Goal: Task Accomplishment & Management: Use online tool/utility

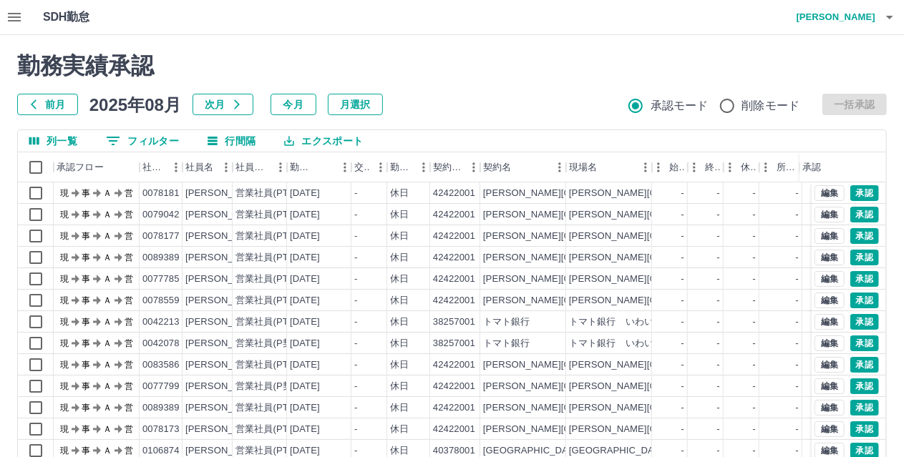
click at [892, 228] on div "勤務実績承認 前月 [DATE] 次月 今月 月選択 承認モード 削除モード 一括承認 列一覧 0 フィルター 行間隔 エクスポート 承認フロー 社員番号 社…" at bounding box center [452, 320] width 904 height 570
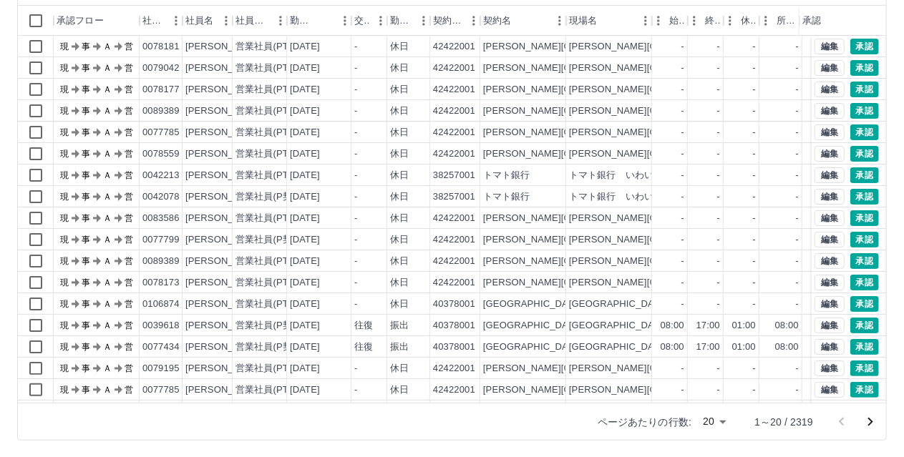
scroll to position [147, 0]
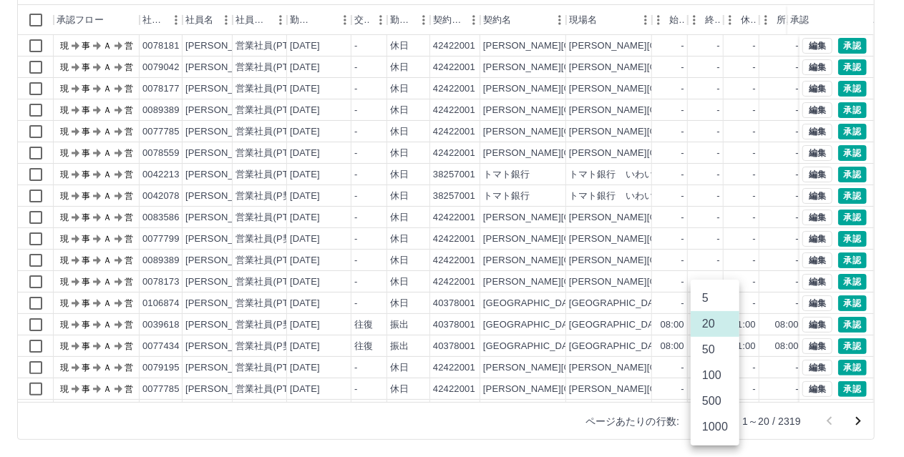
click at [724, 420] on body "SDH勤怠 [PERSON_NAME] 勤務実績承認 前月 [DATE] 次月 今月 月選択 承認モード 削除モード 一括承認 列一覧 0 フィルター 行間隔…" at bounding box center [452, 155] width 904 height 605
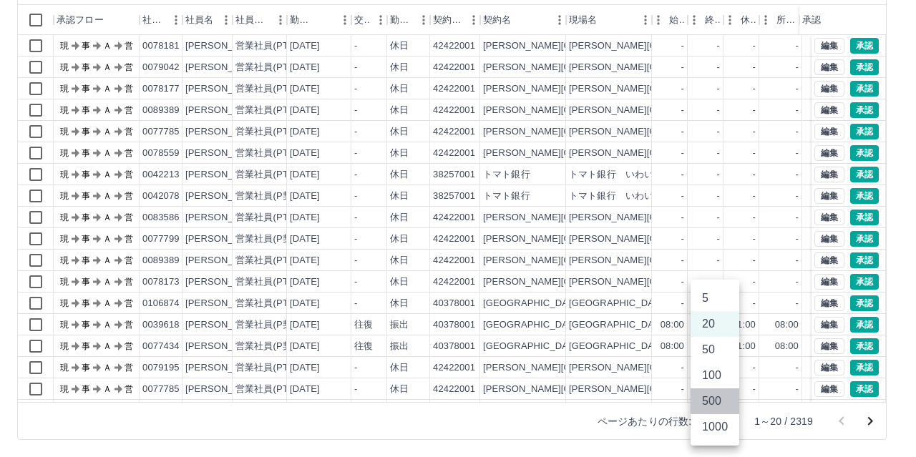
click at [720, 406] on li "500" at bounding box center [715, 402] width 49 height 26
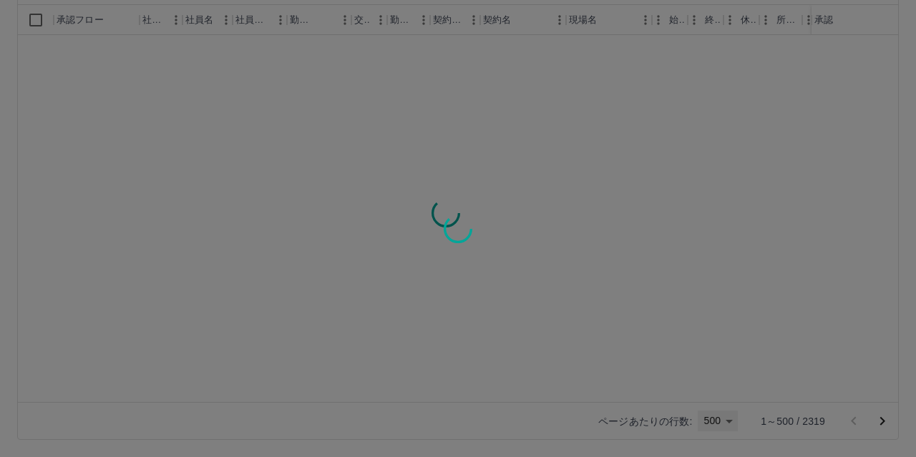
type input "***"
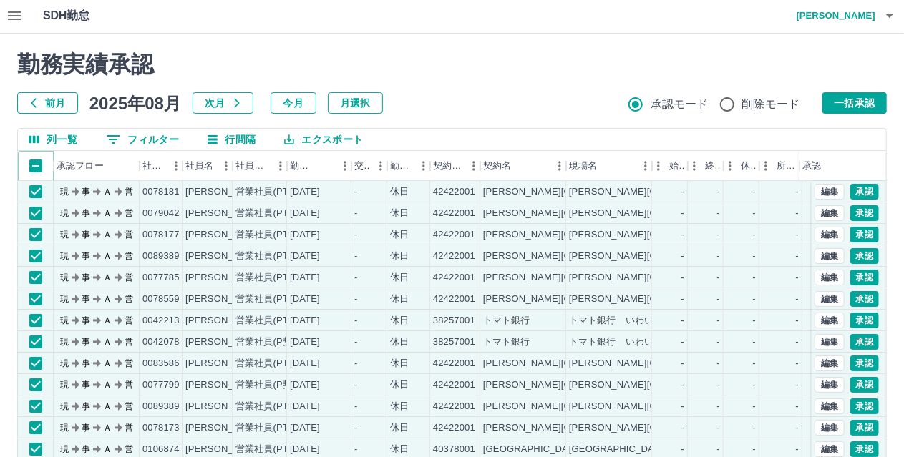
scroll to position [0, 0]
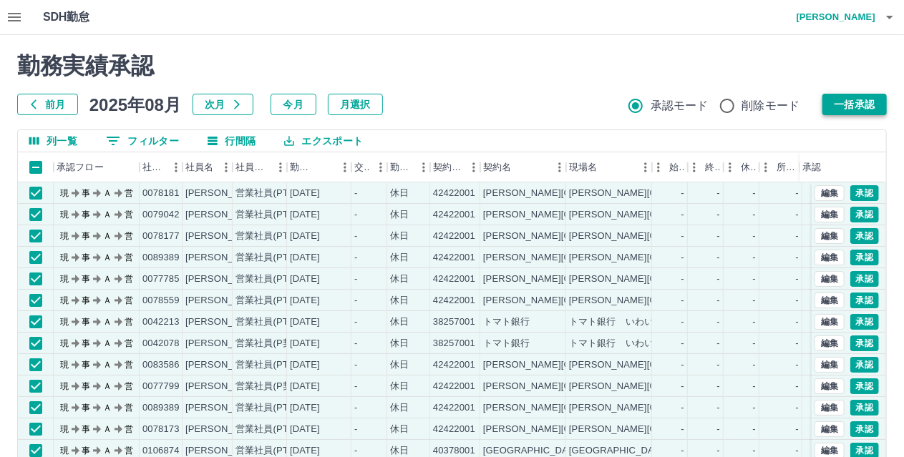
click at [852, 99] on button "一括承認" at bounding box center [854, 104] width 64 height 21
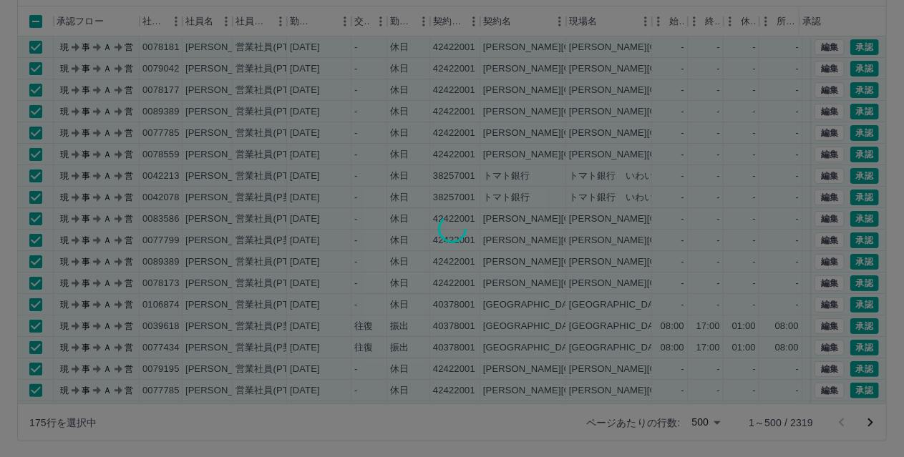
scroll to position [147, 0]
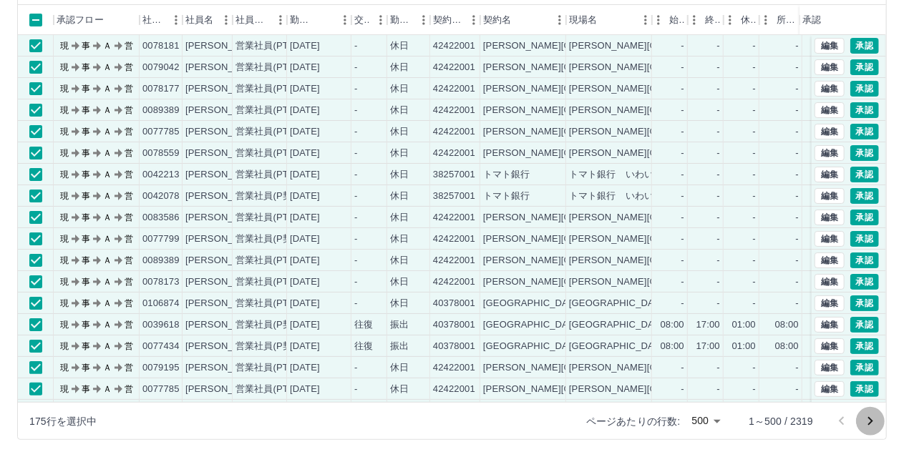
click at [869, 425] on icon "次のページへ" at bounding box center [870, 421] width 17 height 17
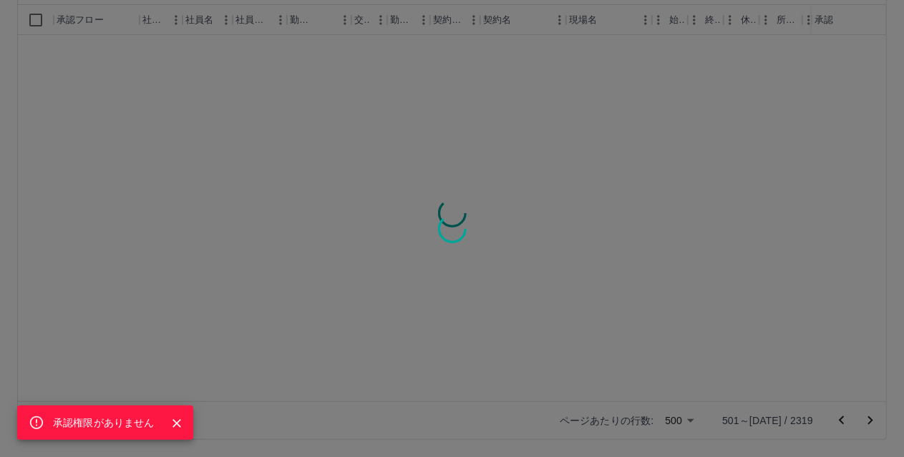
click at [175, 422] on icon "Close" at bounding box center [177, 423] width 9 height 9
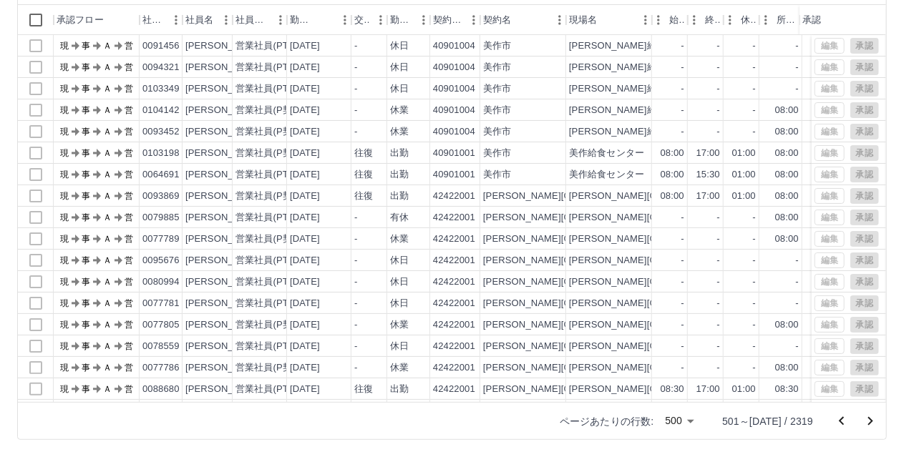
click at [37, 21] on div "承認権限がありません" at bounding box center [452, 228] width 904 height 457
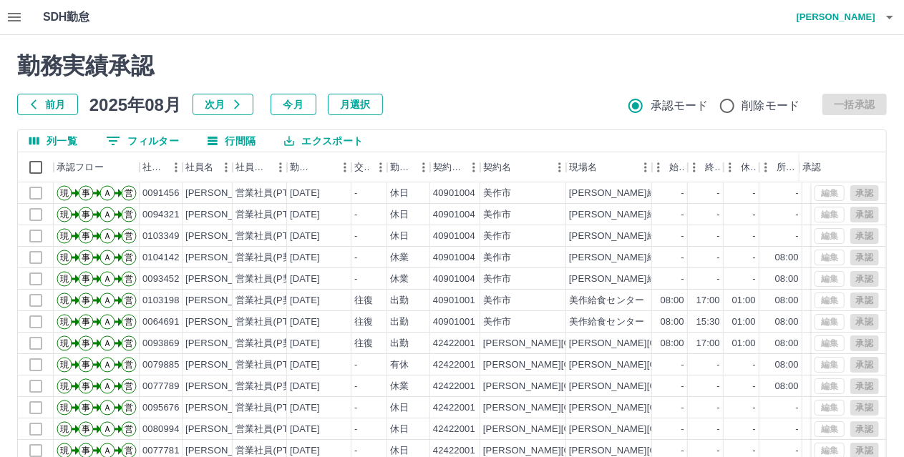
scroll to position [0, 0]
click at [858, 101] on button "一括承認" at bounding box center [854, 104] width 64 height 21
click at [862, 107] on button "一括承認" at bounding box center [854, 104] width 64 height 21
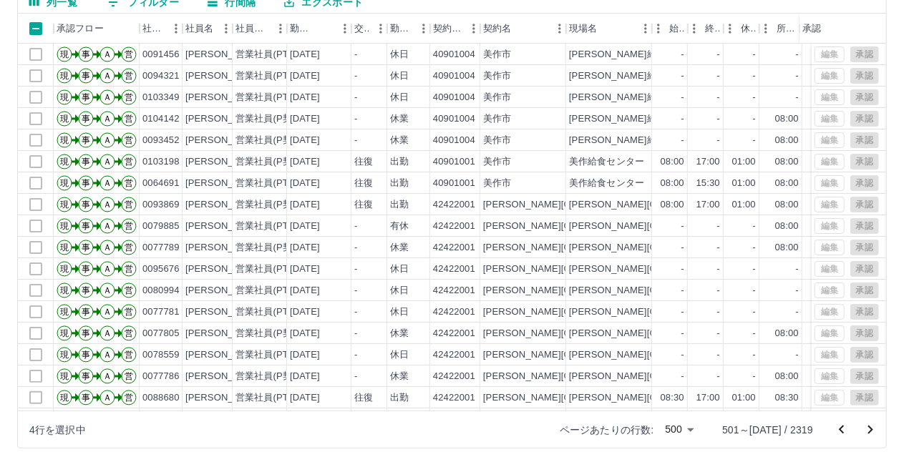
scroll to position [147, 0]
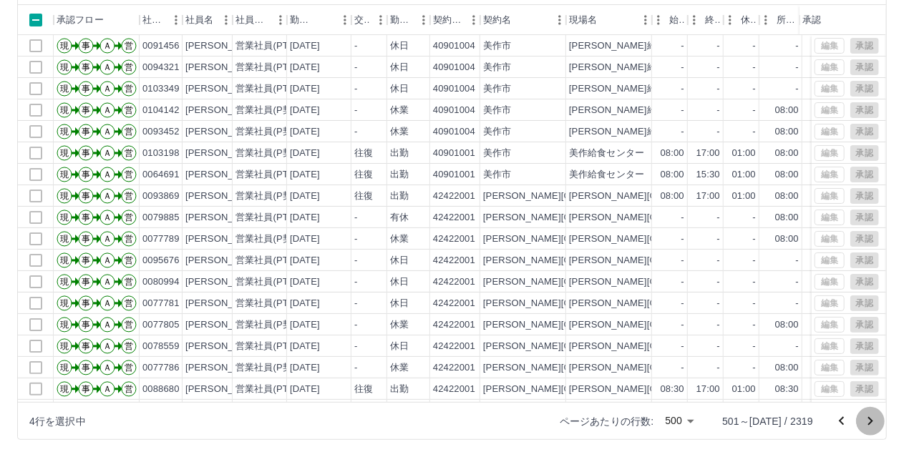
click at [870, 420] on icon "次のページへ" at bounding box center [870, 421] width 17 height 17
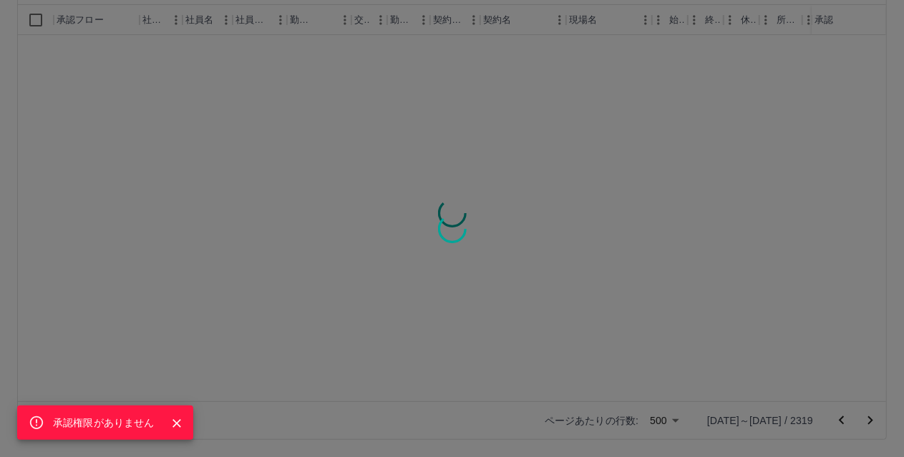
click at [173, 426] on icon "Close" at bounding box center [177, 423] width 9 height 9
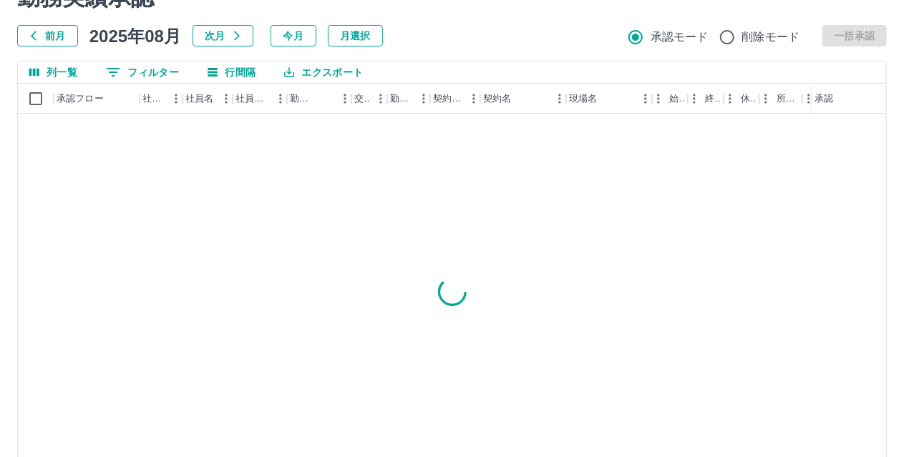
scroll to position [0, 0]
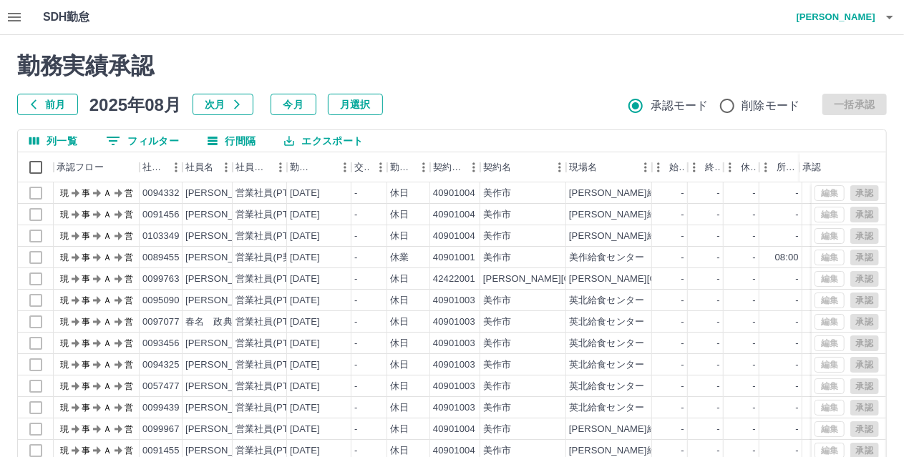
click at [39, 170] on div "承認権限がありません" at bounding box center [452, 228] width 904 height 457
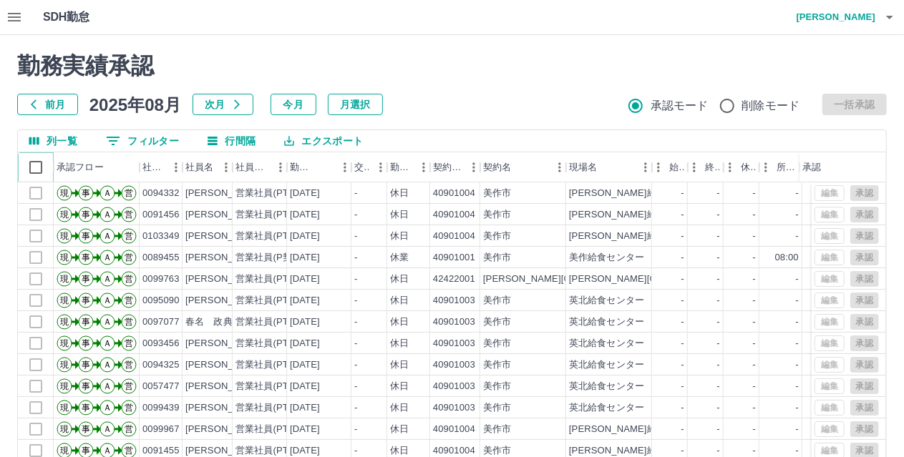
scroll to position [147, 0]
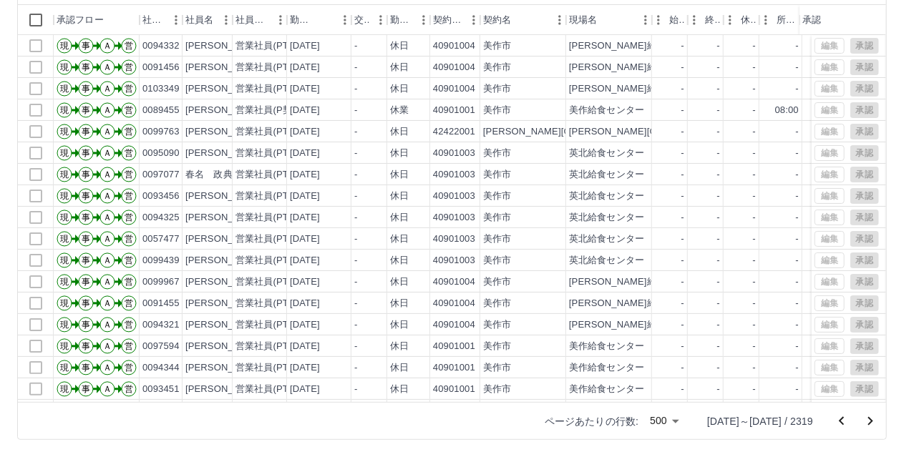
click at [871, 422] on icon "次のページへ" at bounding box center [870, 421] width 5 height 9
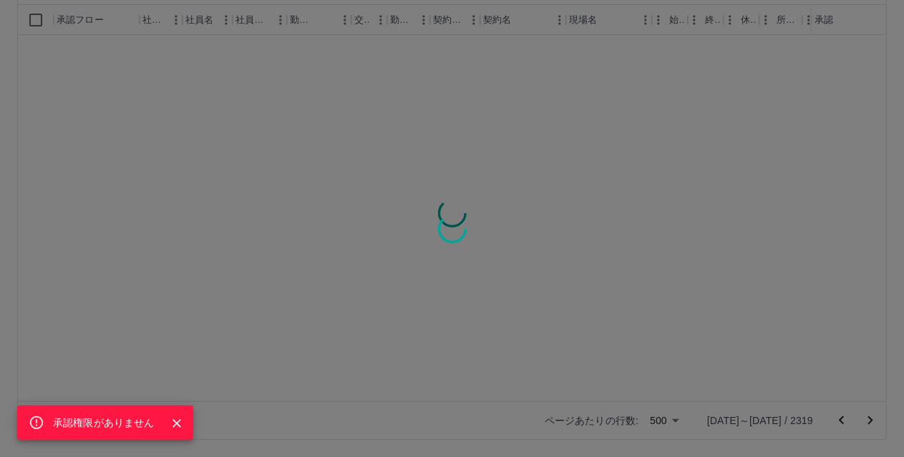
click at [178, 426] on icon "Close" at bounding box center [177, 424] width 14 height 14
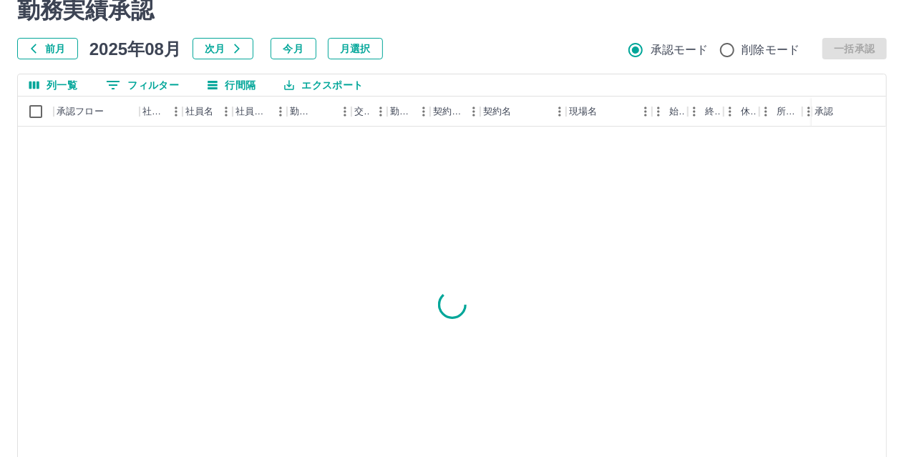
scroll to position [0, 0]
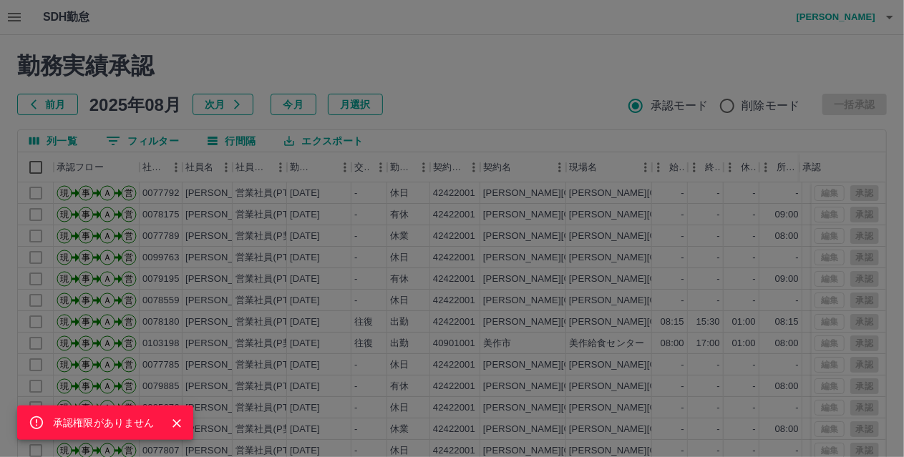
click at [176, 424] on icon "Close" at bounding box center [177, 423] width 9 height 9
